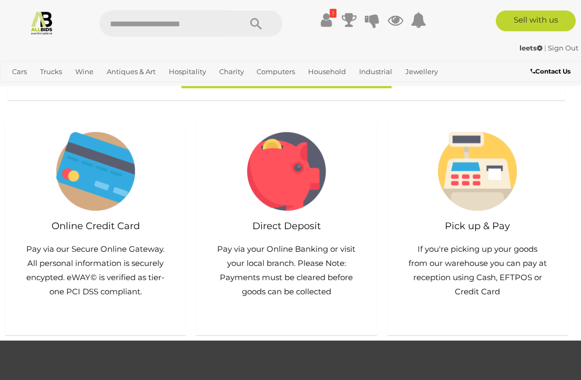
scroll to position [749, 0]
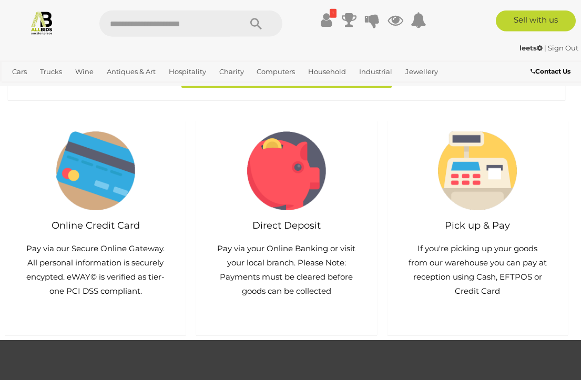
click at [481, 169] on img at bounding box center [477, 171] width 79 height 79
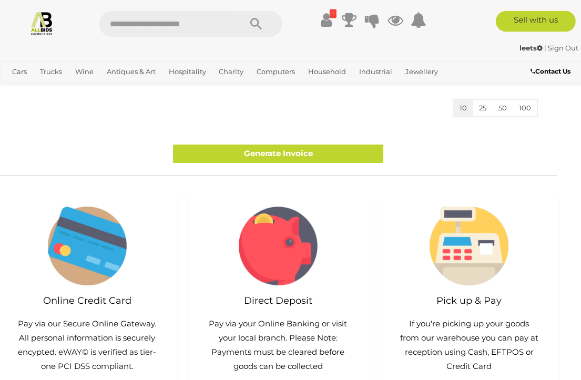
scroll to position [674, 9]
click at [255, 147] on link "Generate Invoice" at bounding box center [278, 154] width 210 height 18
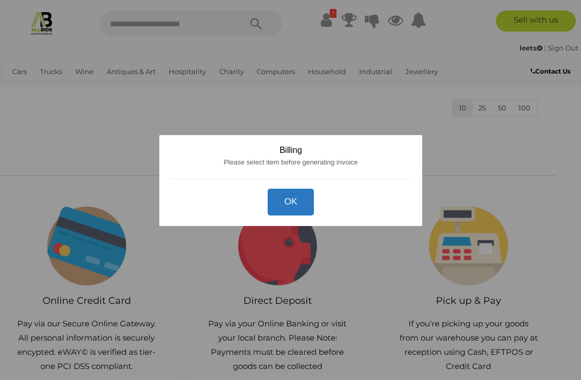
click at [290, 215] on button "OK" at bounding box center [290, 201] width 47 height 27
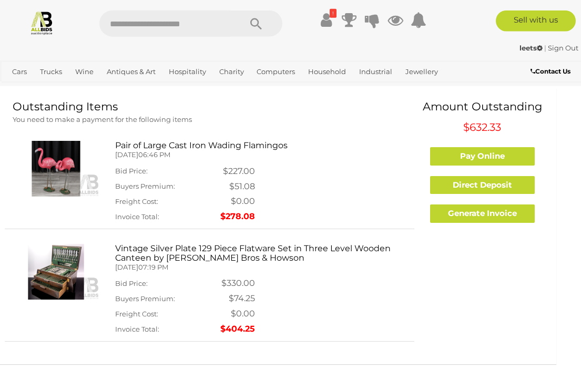
scroll to position [0, 0]
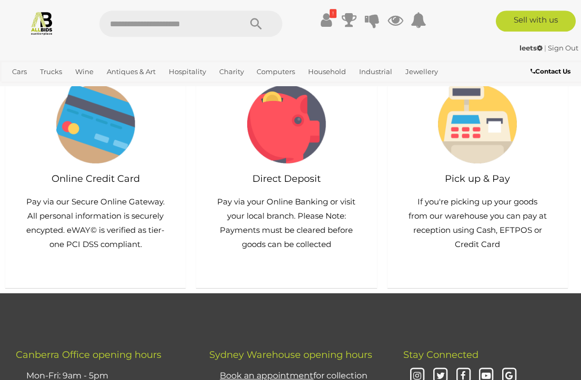
scroll to position [807, 0]
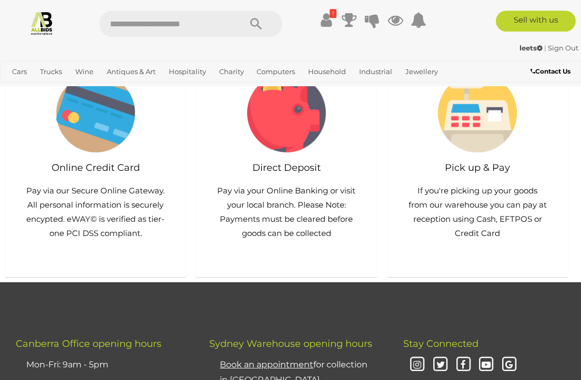
click at [476, 123] on img at bounding box center [477, 113] width 79 height 79
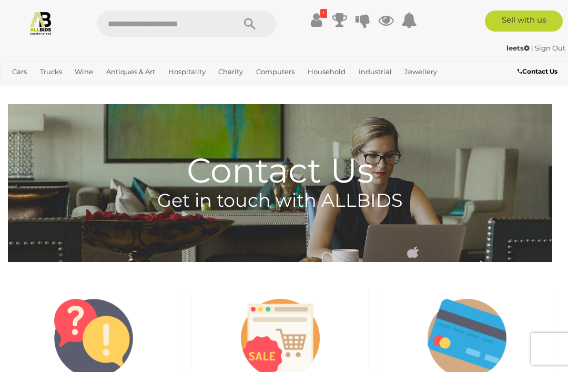
click at [266, 179] on h1 "Contact Us" at bounding box center [280, 146] width 545 height 85
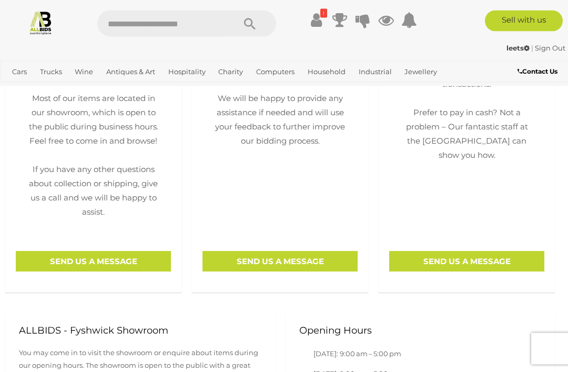
scroll to position [389, 0]
click at [459, 263] on p "SEND US A MESSAGE" at bounding box center [466, 261] width 155 height 21
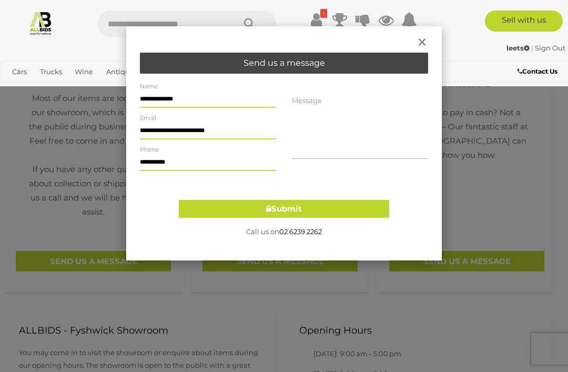
click at [307, 150] on textarea at bounding box center [360, 125] width 136 height 67
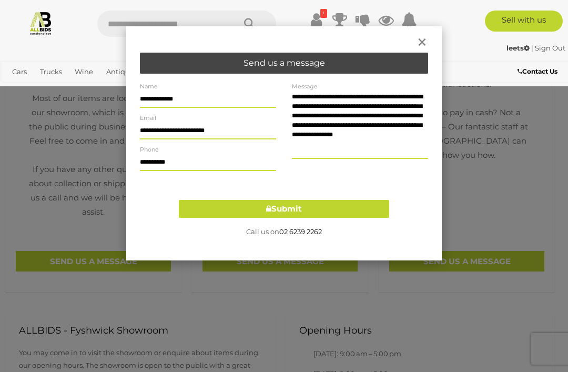
click at [370, 133] on textarea "**********" at bounding box center [360, 125] width 136 height 67
click at [374, 147] on textarea "**********" at bounding box center [360, 125] width 136 height 67
type textarea "**********"
click at [425, 43] on span "×" at bounding box center [422, 42] width 12 height 26
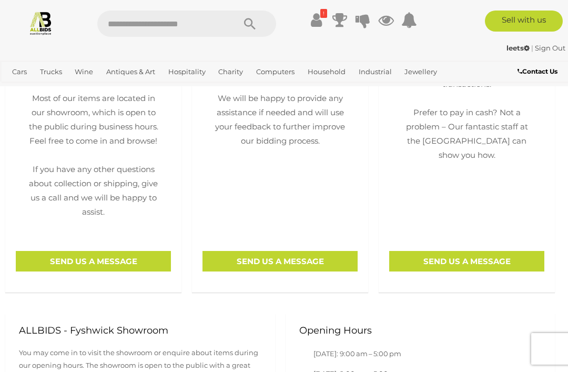
click at [283, 260] on p "SEND US A MESSAGE" at bounding box center [280, 261] width 155 height 21
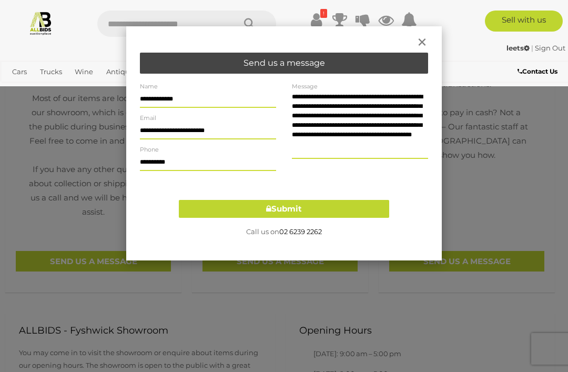
click at [290, 209] on button "Submit" at bounding box center [284, 209] width 210 height 18
click at [294, 207] on button "Submit" at bounding box center [284, 209] width 210 height 18
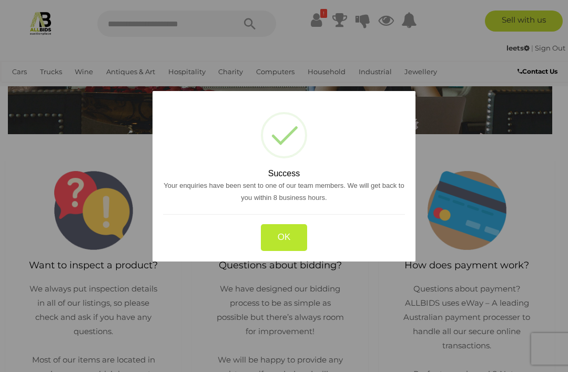
scroll to position [0, 0]
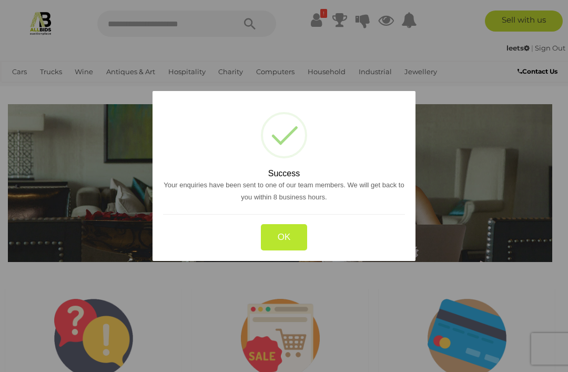
click at [286, 235] on button "OK" at bounding box center [284, 237] width 47 height 27
